Goal: Task Accomplishment & Management: Manage account settings

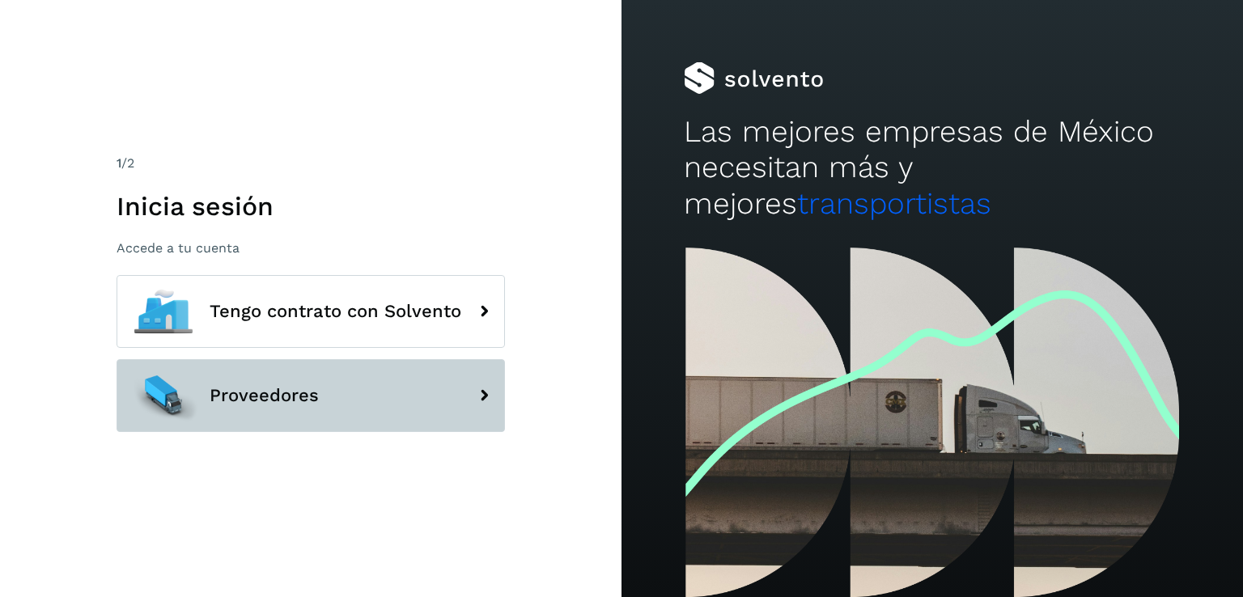
click at [291, 406] on button "Proveedores" at bounding box center [311, 395] width 388 height 73
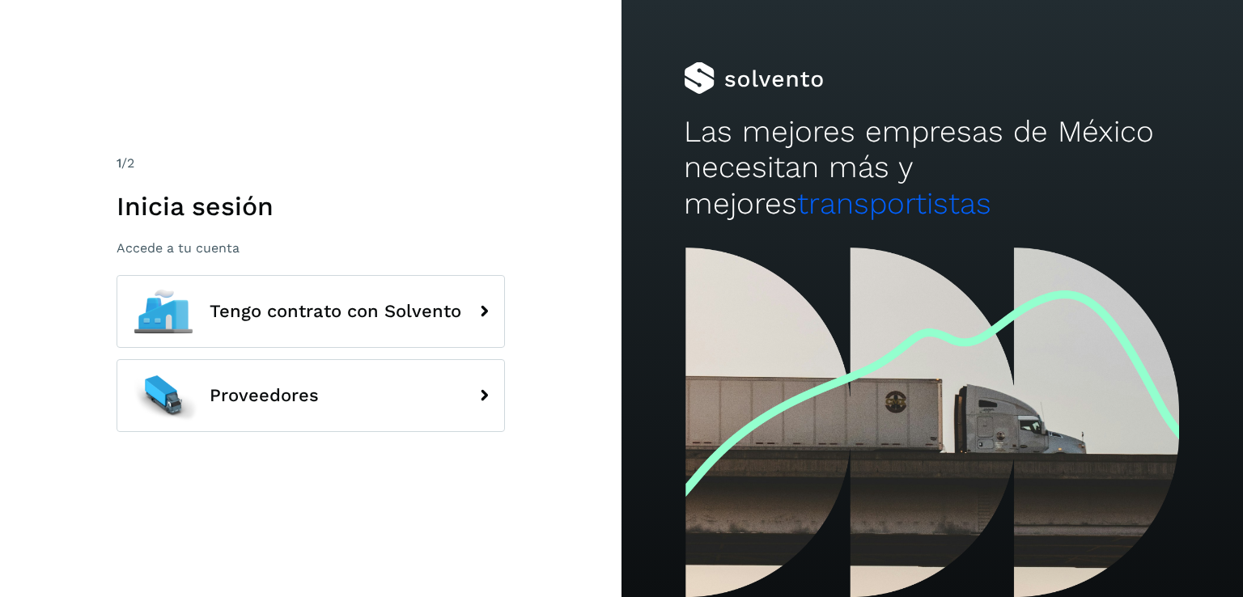
click at [843, 443] on div at bounding box center [931, 423] width 621 height 350
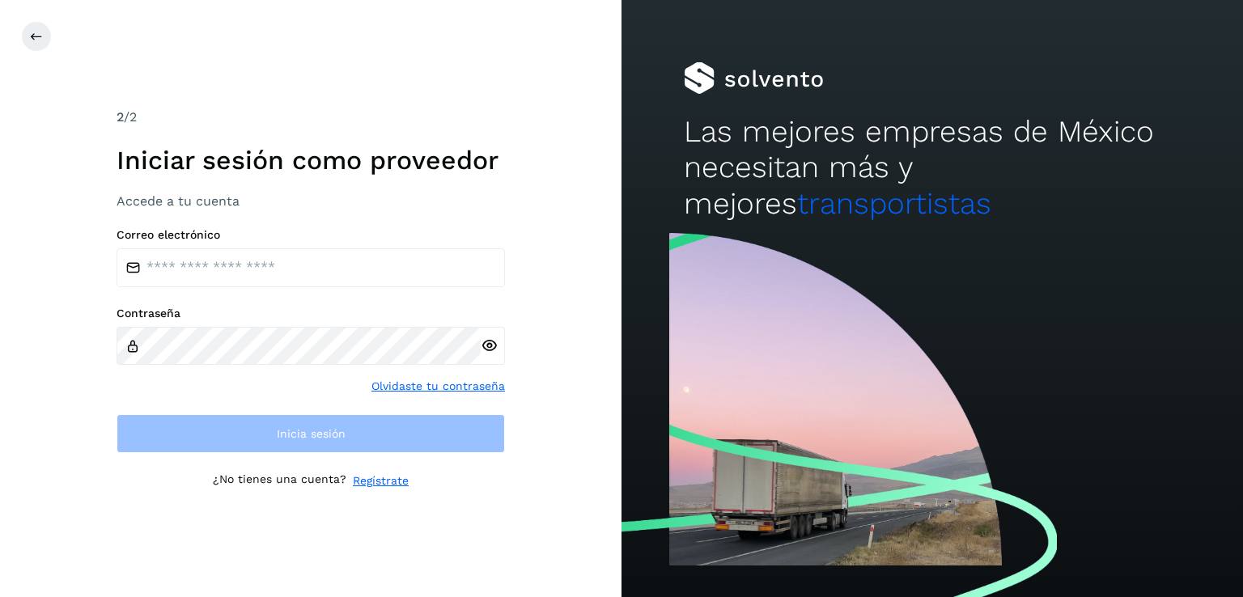
click at [473, 494] on div "2 /2 Iniciar sesión como proveedor Accede a tu cuenta Correo electrónico Contra…" at bounding box center [310, 298] width 621 height 597
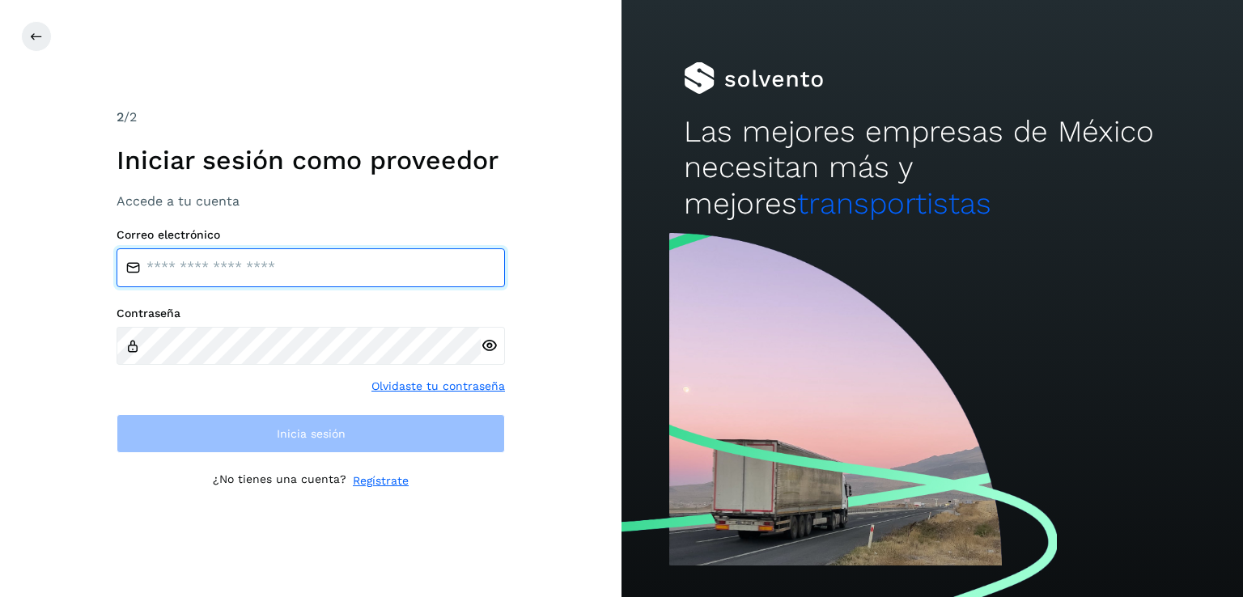
click at [288, 278] on input "email" at bounding box center [311, 267] width 388 height 39
type input "**********"
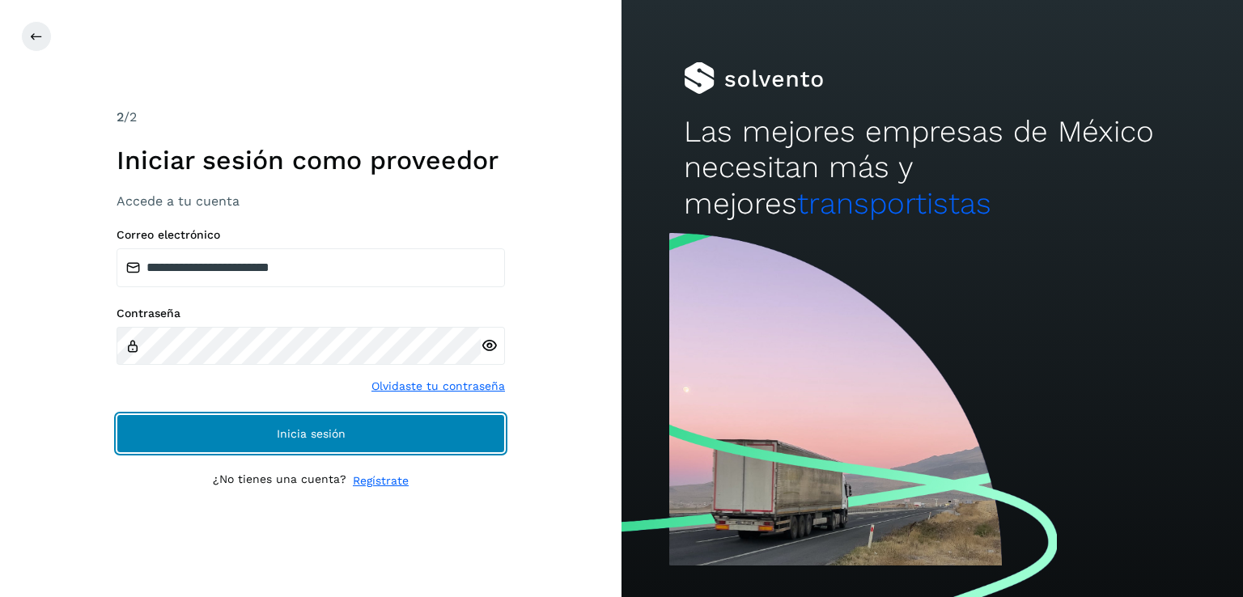
click at [289, 437] on span "Inicia sesión" at bounding box center [311, 433] width 69 height 11
click at [233, 427] on button "Inicia sesión" at bounding box center [311, 433] width 388 height 39
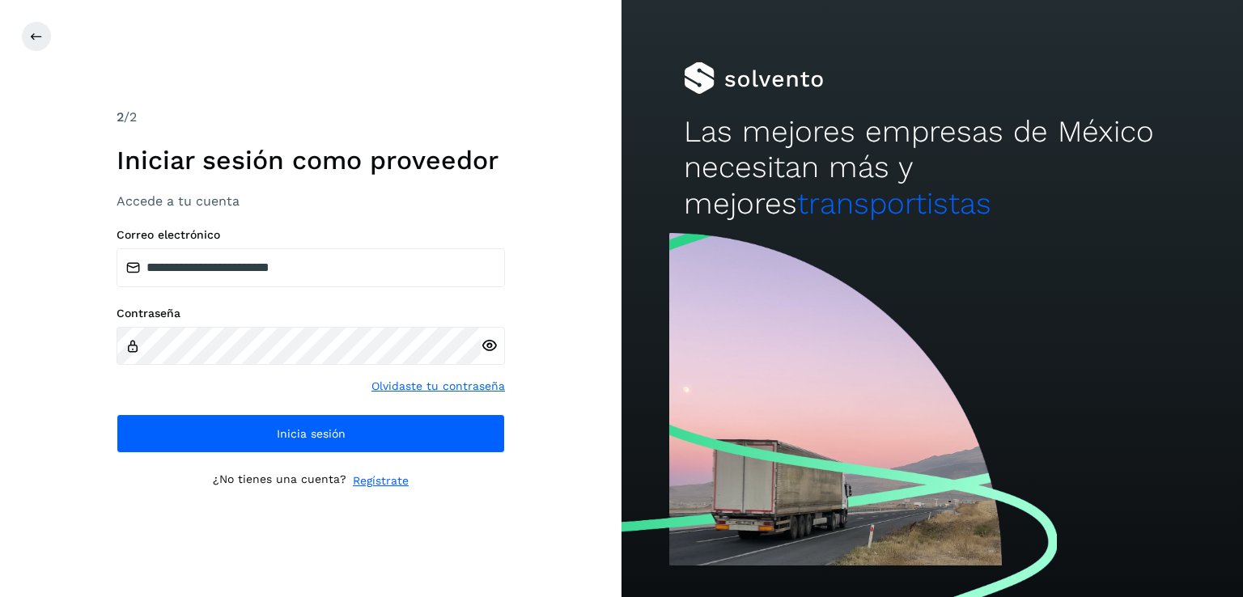
click at [490, 346] on icon at bounding box center [489, 345] width 17 height 17
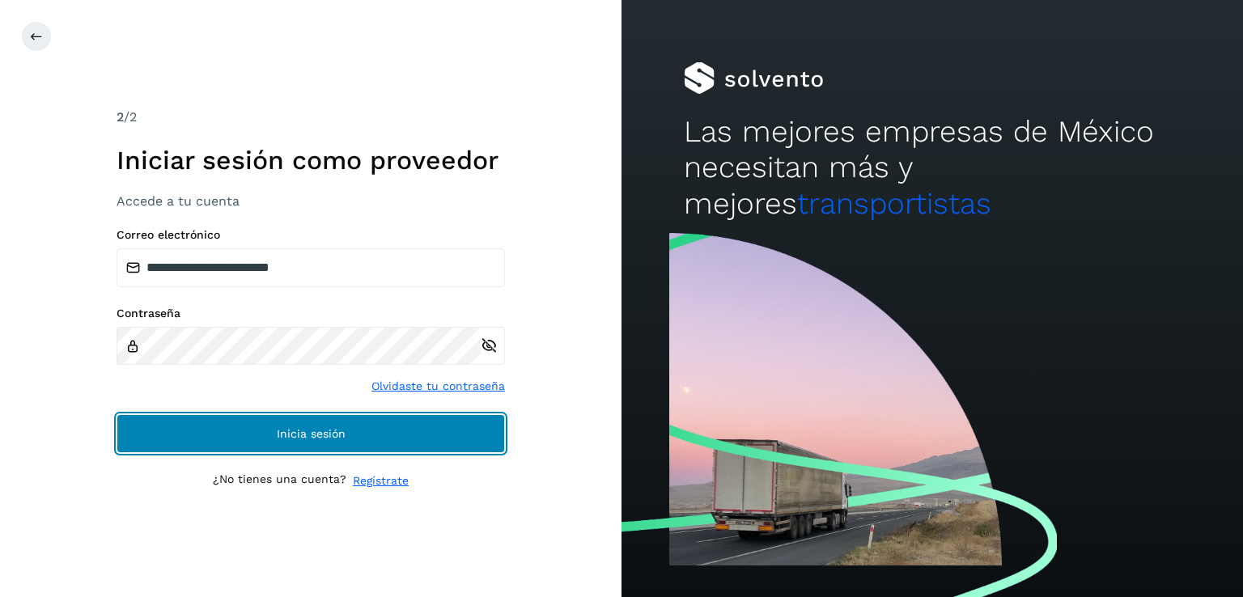
click at [285, 423] on button "Inicia sesión" at bounding box center [311, 433] width 388 height 39
